Goal: Information Seeking & Learning: Understand process/instructions

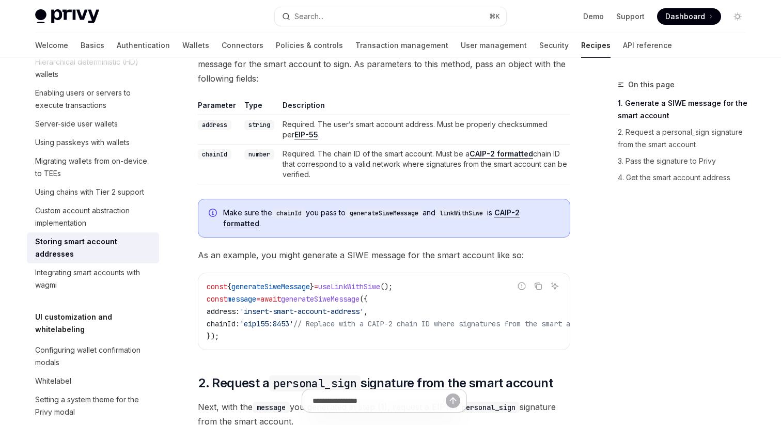
scroll to position [458, 0]
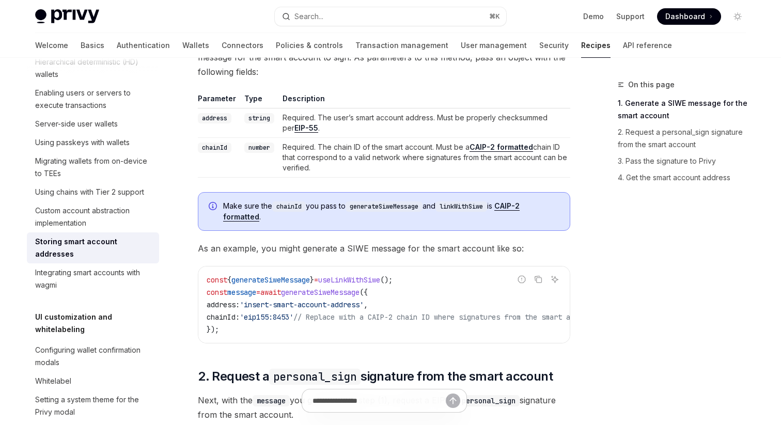
click at [235, 318] on span "chainId:" at bounding box center [223, 316] width 33 height 9
click at [293, 317] on span "'eip155:8453'" at bounding box center [267, 316] width 54 height 9
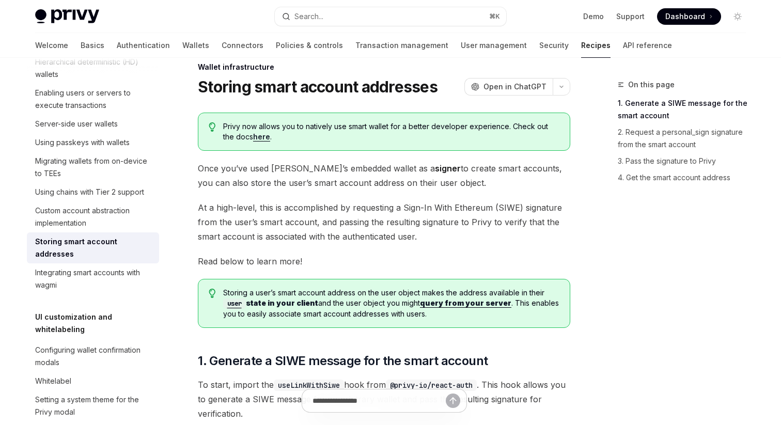
scroll to position [24, 0]
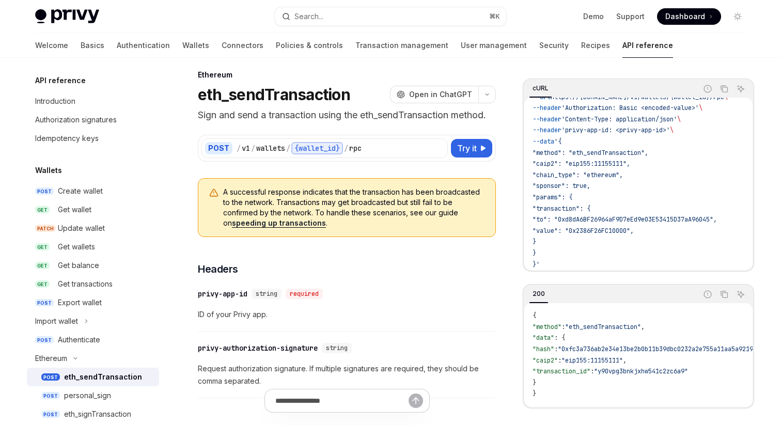
scroll to position [15, 0]
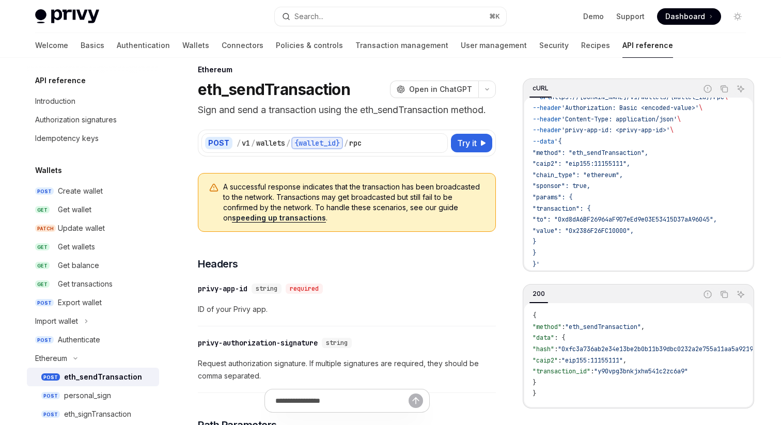
click at [553, 160] on code "curl --request POST \ --url https://api.privy.io/v1/wallets/{wallet_id}/rpc \ -…" at bounding box center [642, 176] width 220 height 190
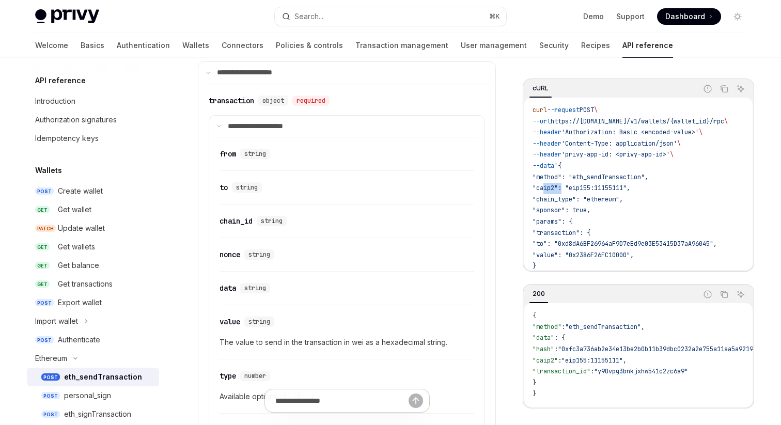
scroll to position [556, 0]
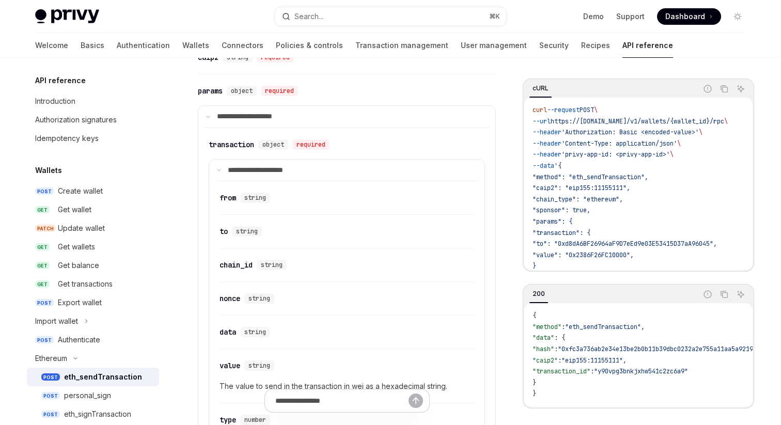
click at [431, 239] on div "​ to string" at bounding box center [346, 234] width 255 height 28
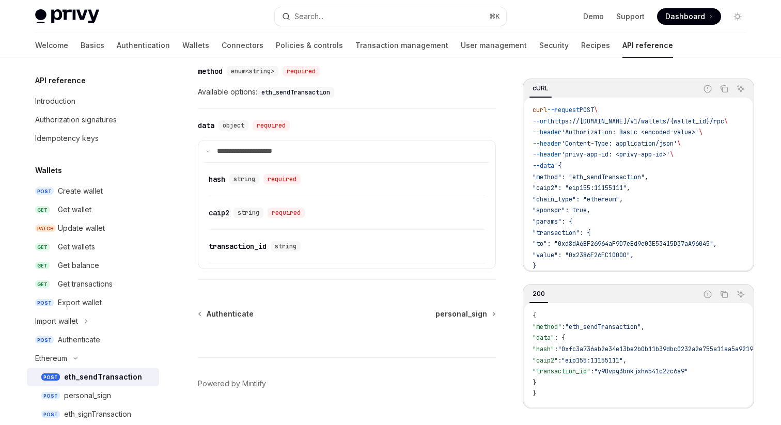
scroll to position [1244, 0]
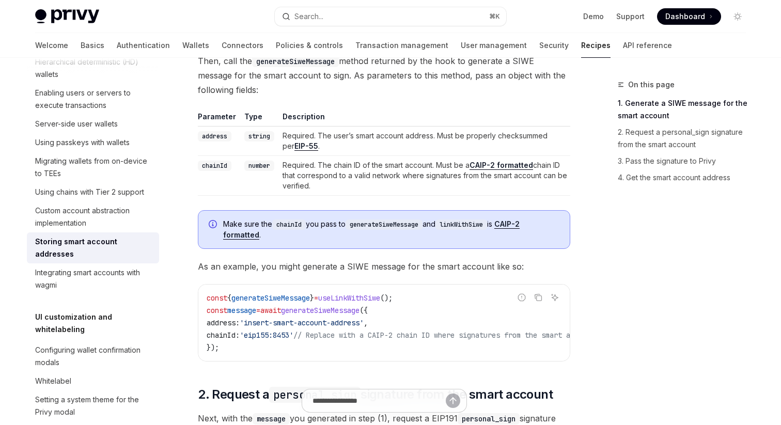
scroll to position [430, 0]
